Goal: Task Accomplishment & Management: Manage account settings

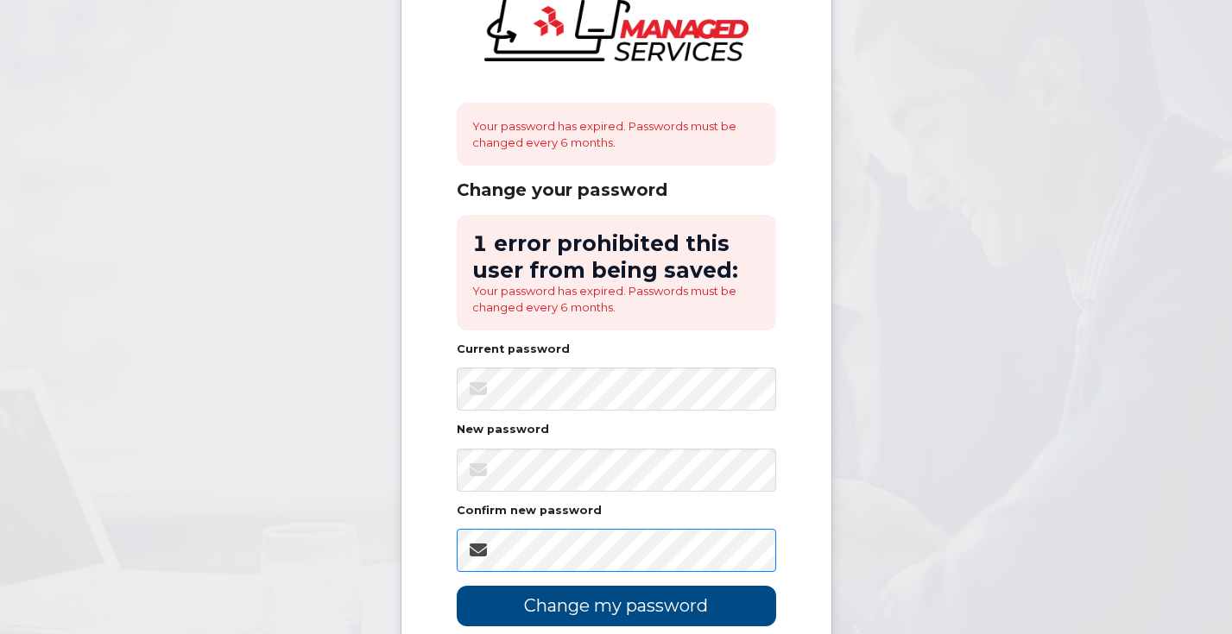
scroll to position [136, 0]
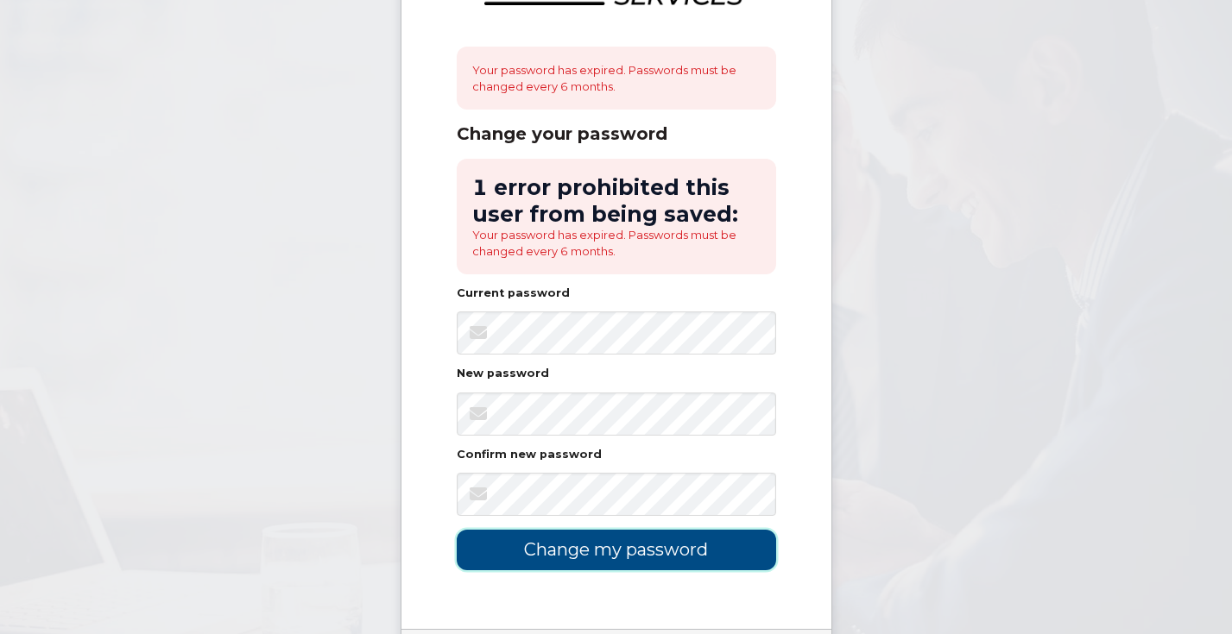
click at [611, 549] on input "Change my password" at bounding box center [616, 550] width 319 height 41
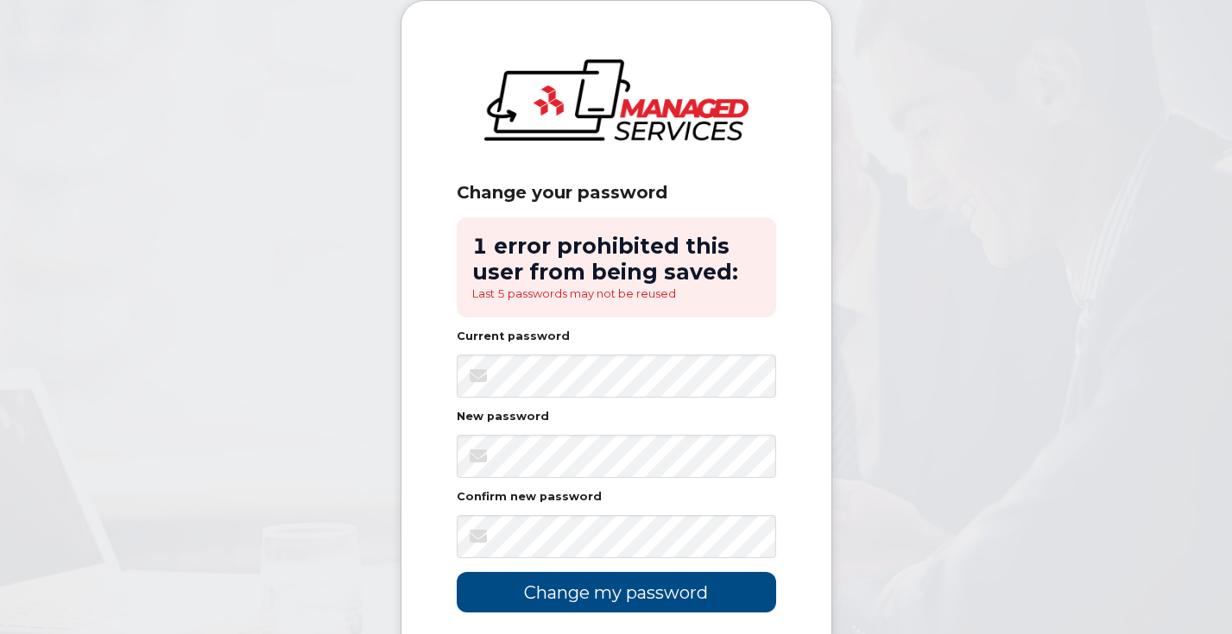
click at [776, 371] on nordpass-icon at bounding box center [776, 363] width 0 height 15
click at [457, 572] on input "Change my password" at bounding box center [616, 592] width 319 height 41
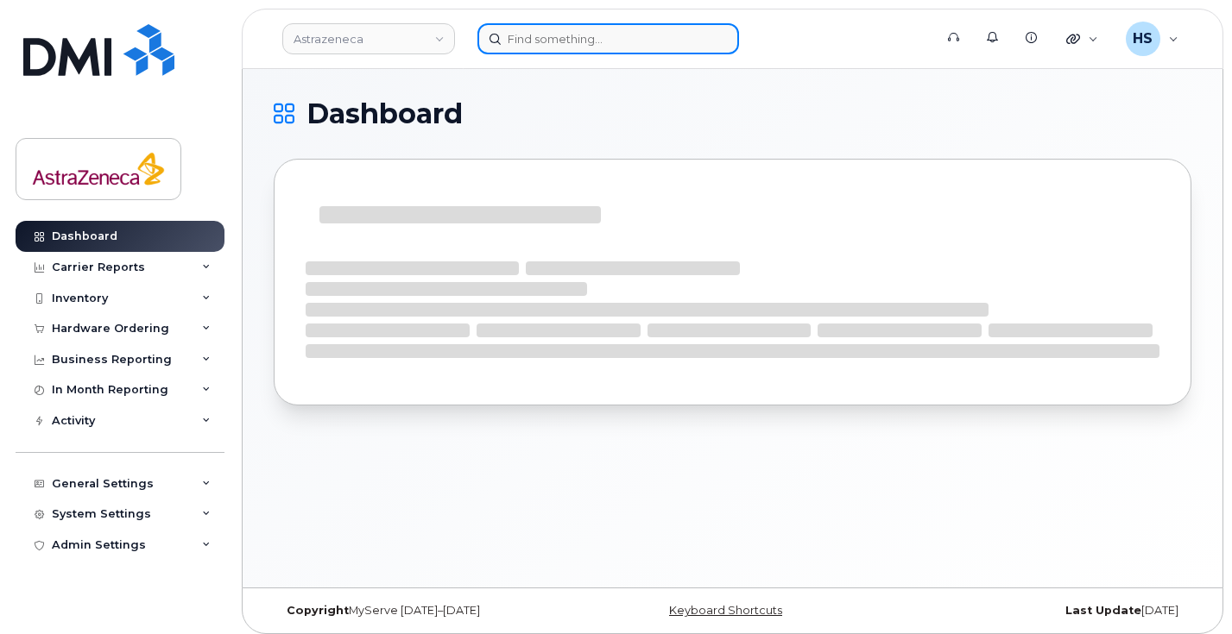
click at [615, 42] on input at bounding box center [608, 38] width 262 height 31
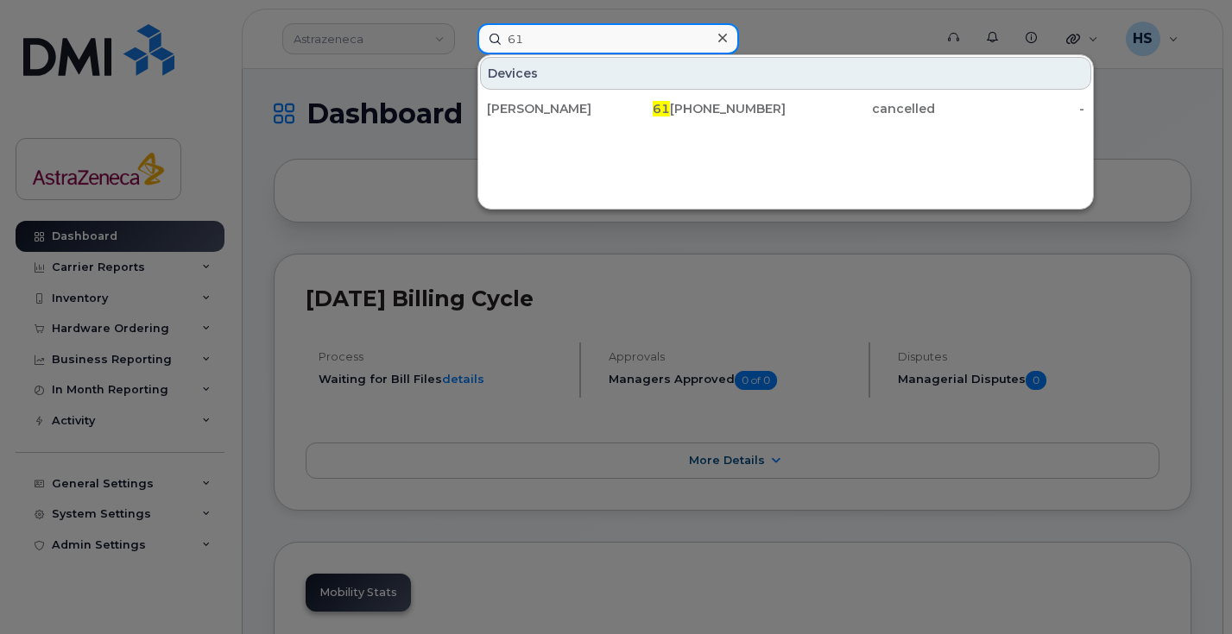
type input "6"
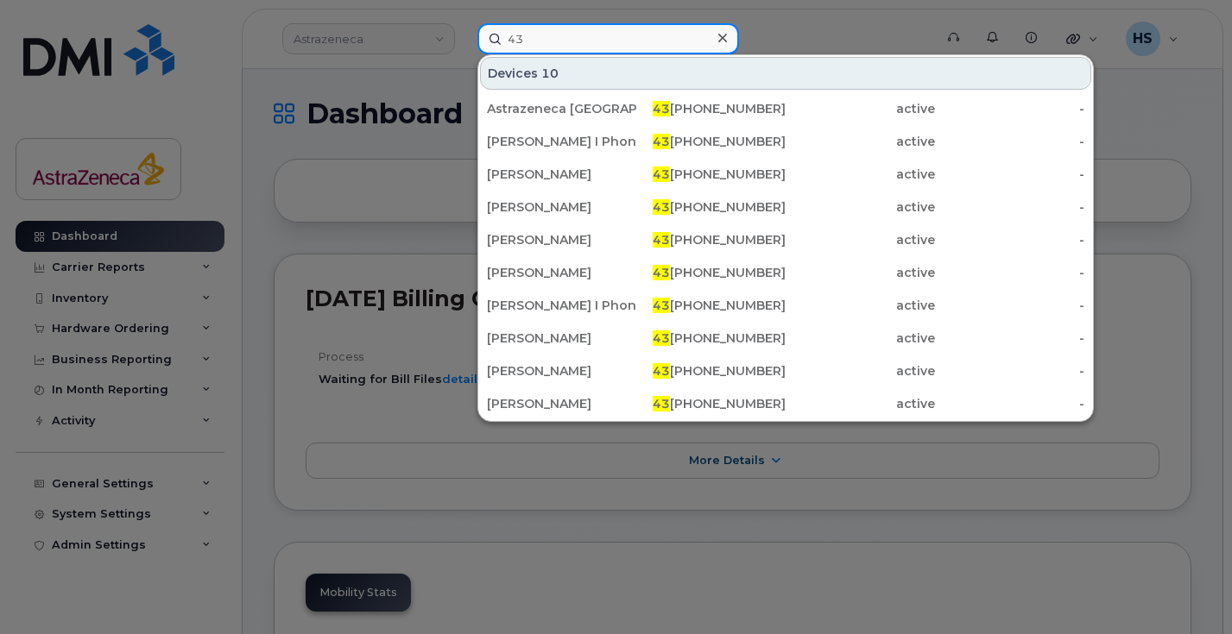
type input "4"
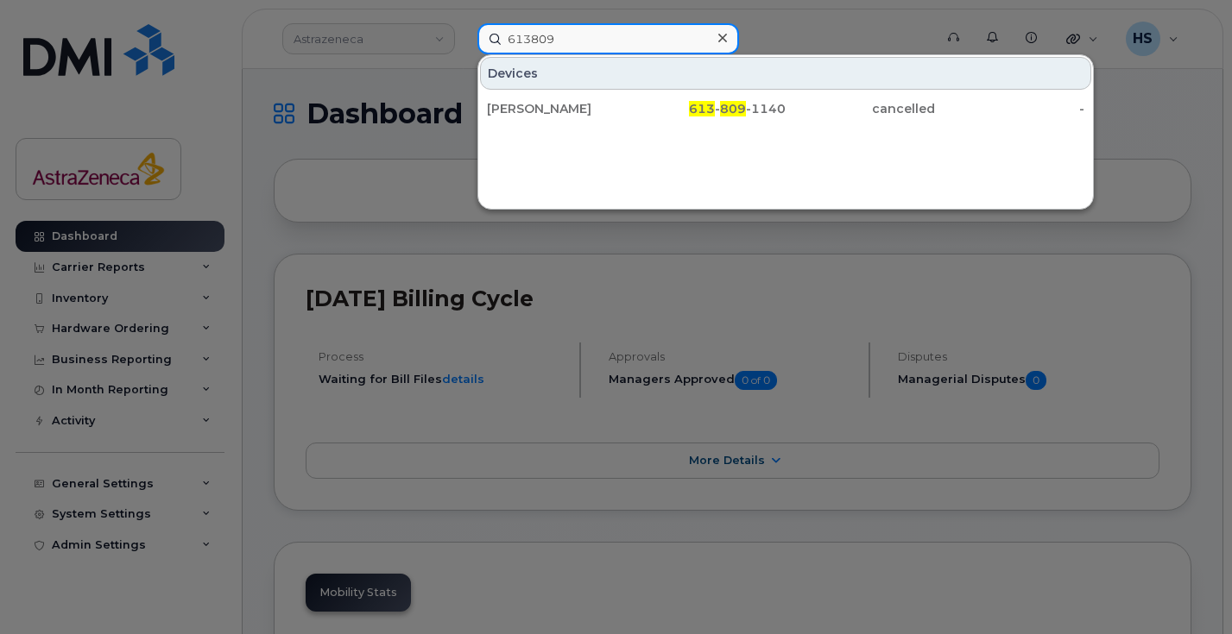
type input "613809"
